Goal: Information Seeking & Learning: Find specific fact

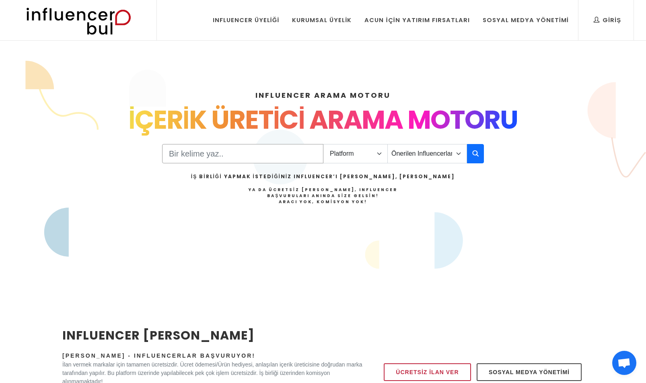
click at [290, 159] on input "Search" at bounding box center [242, 153] width 161 height 19
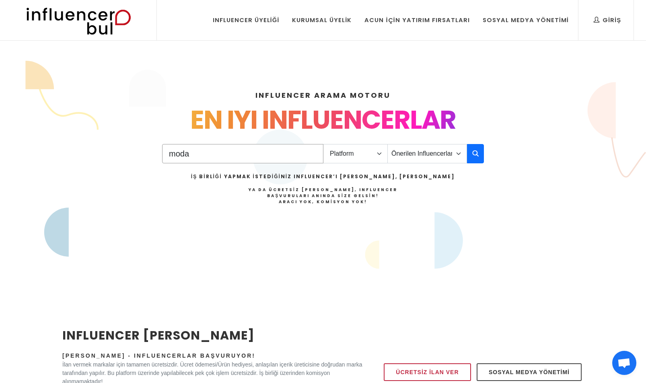
type input "moda"
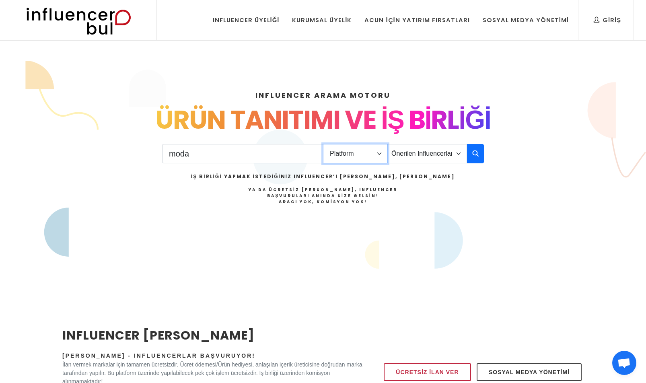
select select "1"
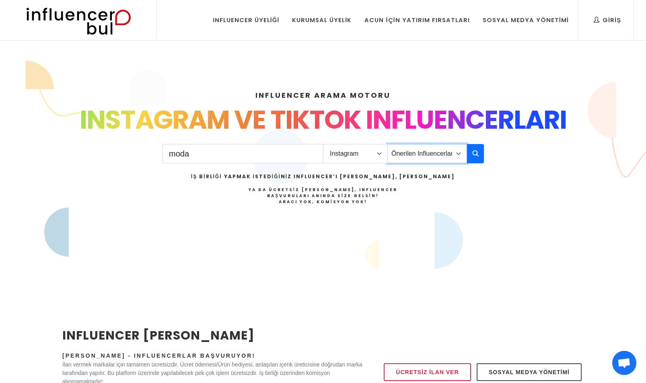
select select "29"
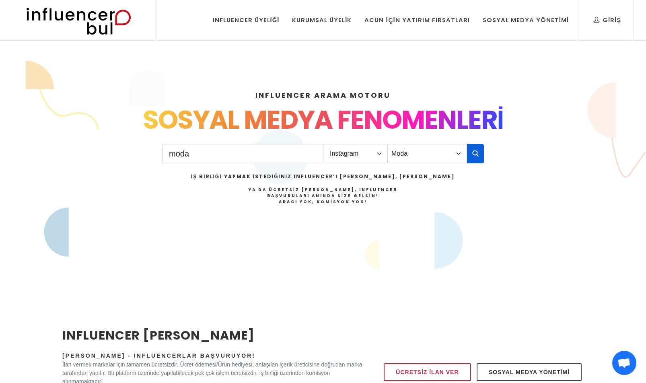
click at [477, 154] on icon "button" at bounding box center [475, 153] width 6 height 10
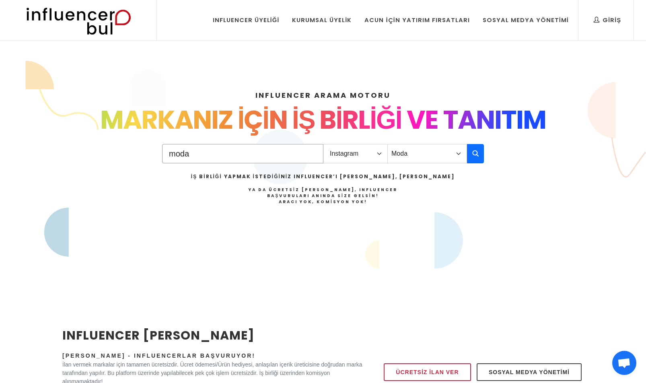
click at [310, 155] on input "moda" at bounding box center [242, 153] width 161 height 19
click at [476, 155] on icon "button" at bounding box center [475, 153] width 6 height 10
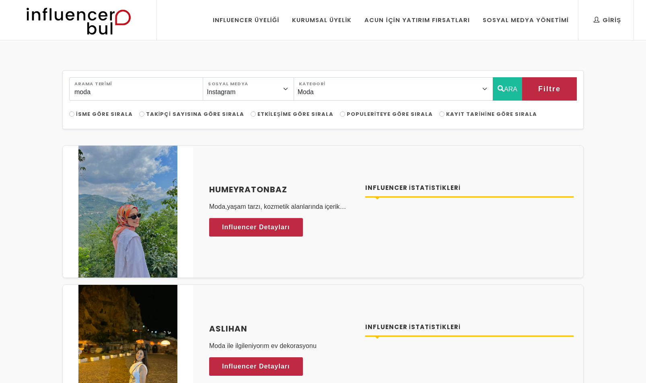
select select "29"
click at [340, 114] on label "Populeriteye Göre Sırala" at bounding box center [386, 114] width 93 height 8
click at [340, 114] on input "Populeriteye Göre Sırala" at bounding box center [342, 113] width 5 height 5
radio input "true"
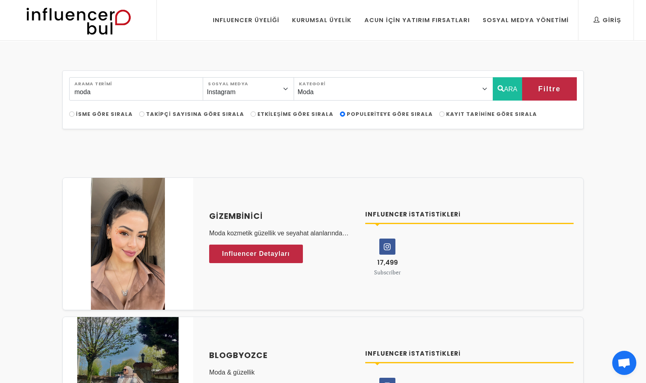
click at [156, 115] on span "Takipçi Sayısına Göre Sırala" at bounding box center [195, 114] width 98 height 8
click at [144, 115] on input "Takipçi Sayısına Göre Sırala" at bounding box center [141, 113] width 5 height 5
radio input "true"
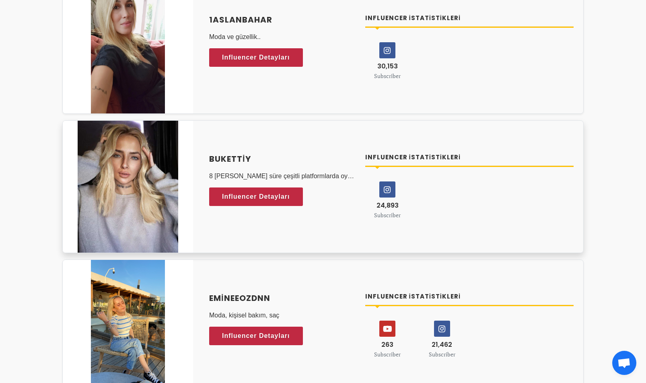
scroll to position [240, 0]
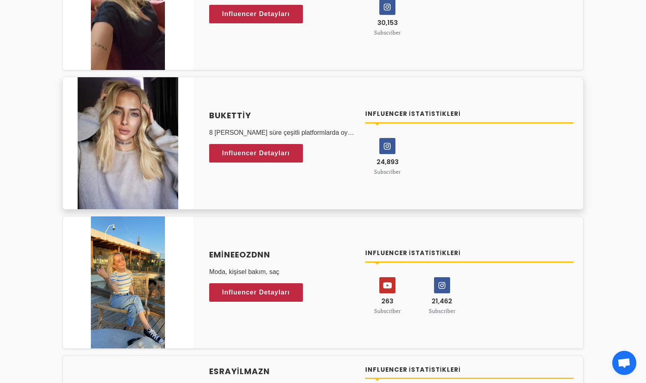
drag, startPoint x: 200, startPoint y: 116, endPoint x: 265, endPoint y: 116, distance: 64.7
click at [265, 116] on div "Bukettiy 8 yılı aşkın süre çeşitli platformlarda oyun ve chat yayıncılığı yaptı…" at bounding box center [391, 143] width 384 height 86
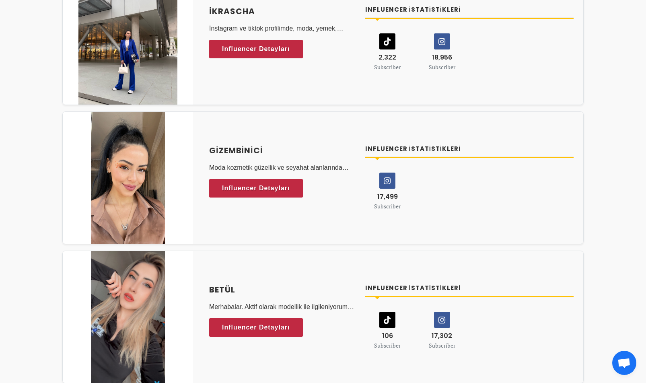
scroll to position [906, 0]
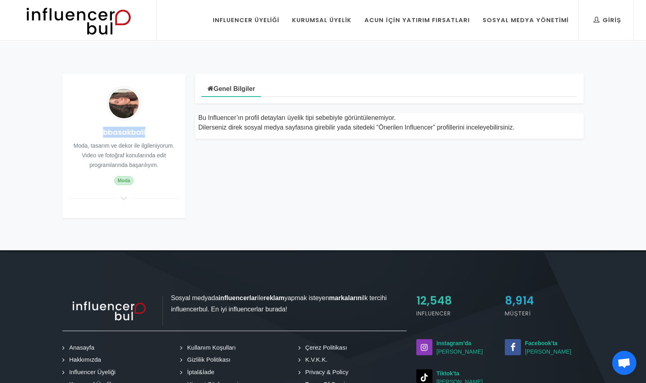
drag, startPoint x: 102, startPoint y: 131, endPoint x: 152, endPoint y: 132, distance: 50.7
click at [152, 132] on h4 "bbasakball" at bounding box center [124, 132] width 110 height 11
copy h4 "bbasakball"
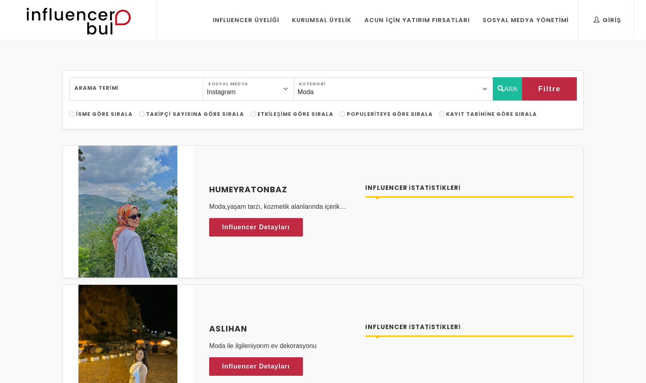
select select "29"
click at [198, 113] on span "Takipçi Sayısına Göre Sırala" at bounding box center [195, 114] width 98 height 8
click at [144, 113] on input "Takipçi Sayısına Göre Sırala" at bounding box center [141, 113] width 5 height 5
radio input "true"
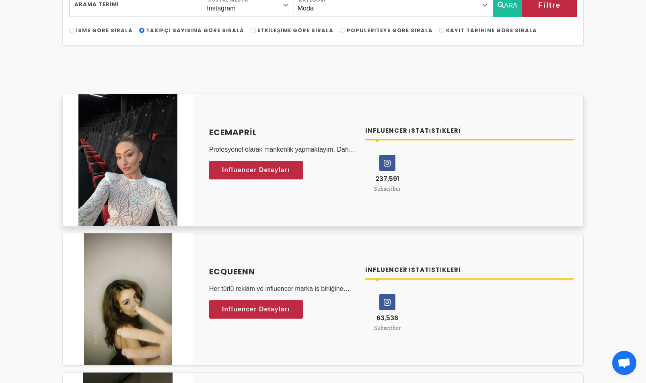
scroll to position [88, 0]
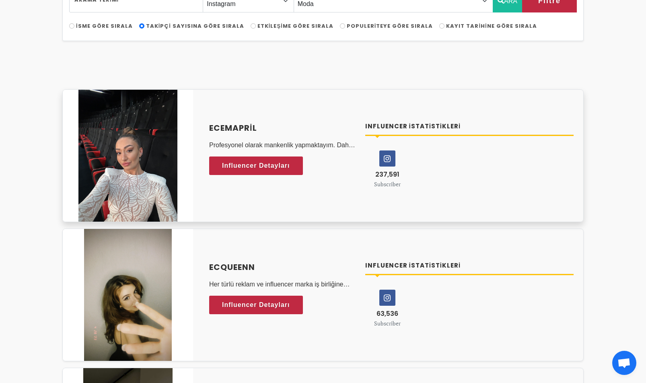
drag, startPoint x: 200, startPoint y: 125, endPoint x: 268, endPoint y: 126, distance: 68.0
click at [268, 126] on div "ecemapril Profesyonel olarak mankenlik yapmaktayım. Daha önce birçok marka ile …" at bounding box center [391, 155] width 384 height 86
copy h4 "ecemapril"
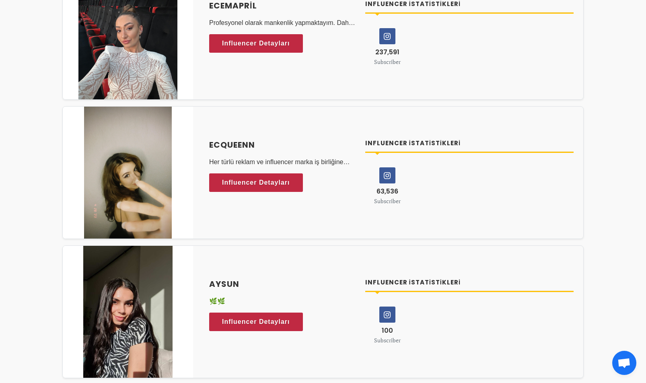
scroll to position [241, 0]
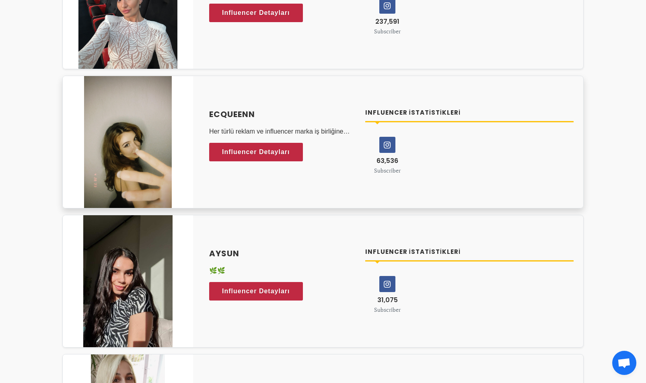
drag, startPoint x: 203, startPoint y: 111, endPoint x: 275, endPoint y: 108, distance: 72.0
click at [275, 108] on div "Ecqueenn Her türlü reklam ve influencer marka iş birliğine açığım story reels p…" at bounding box center [391, 142] width 384 height 86
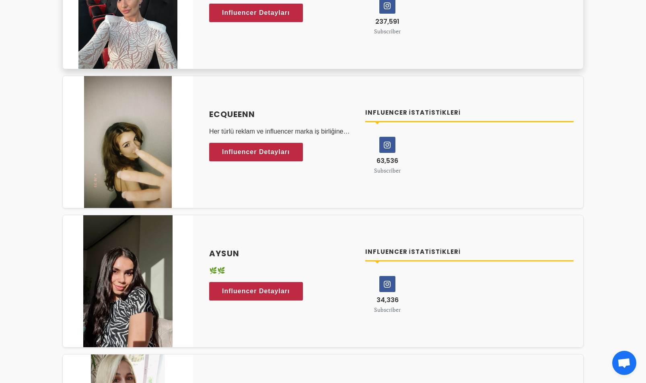
copy h4 "Ecqueenn"
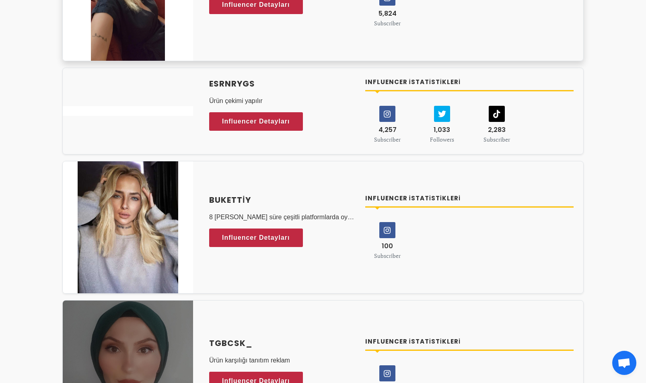
scroll to position [734, 0]
